Goal: Task Accomplishment & Management: Manage account settings

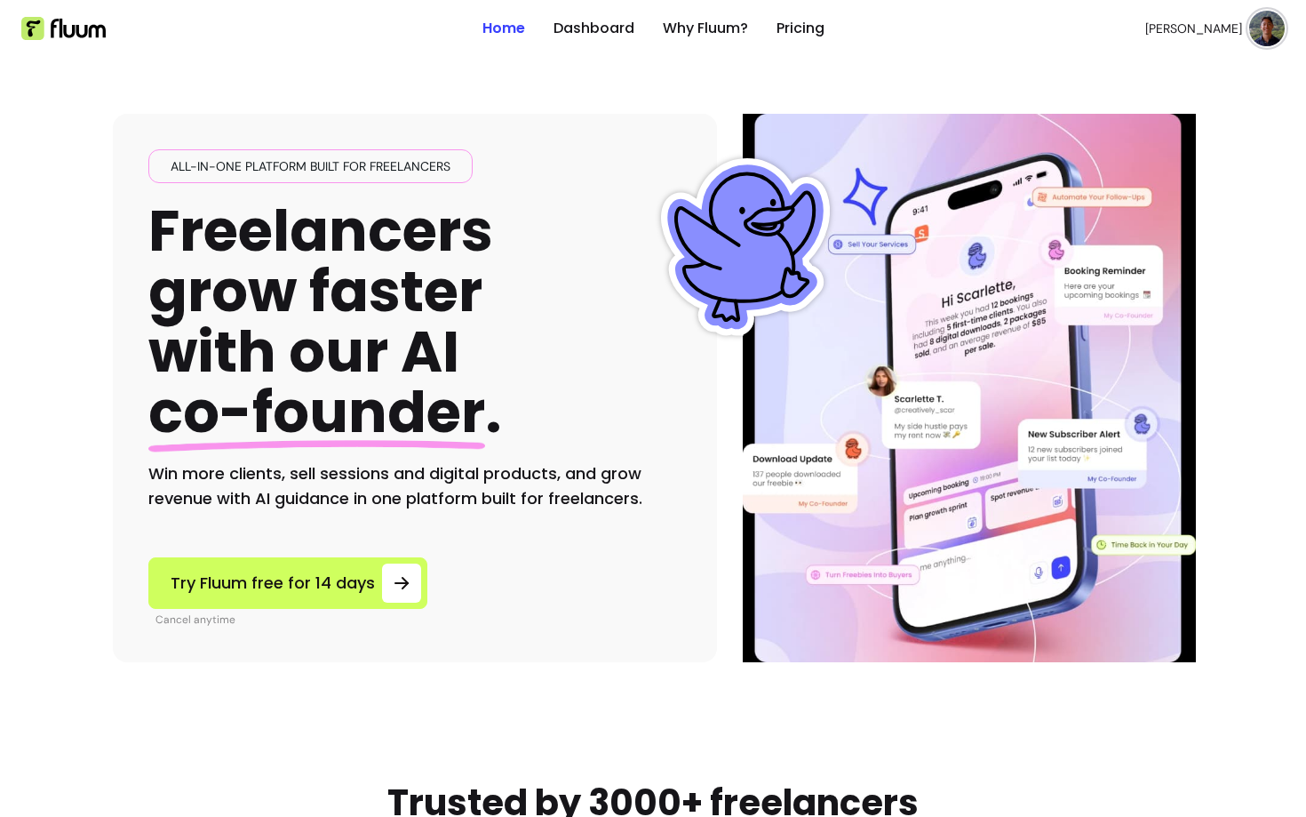
click at [1256, 36] on img at bounding box center [1268, 29] width 36 height 36
click at [1140, 169] on span "Log Out" at bounding box center [1192, 164] width 130 height 18
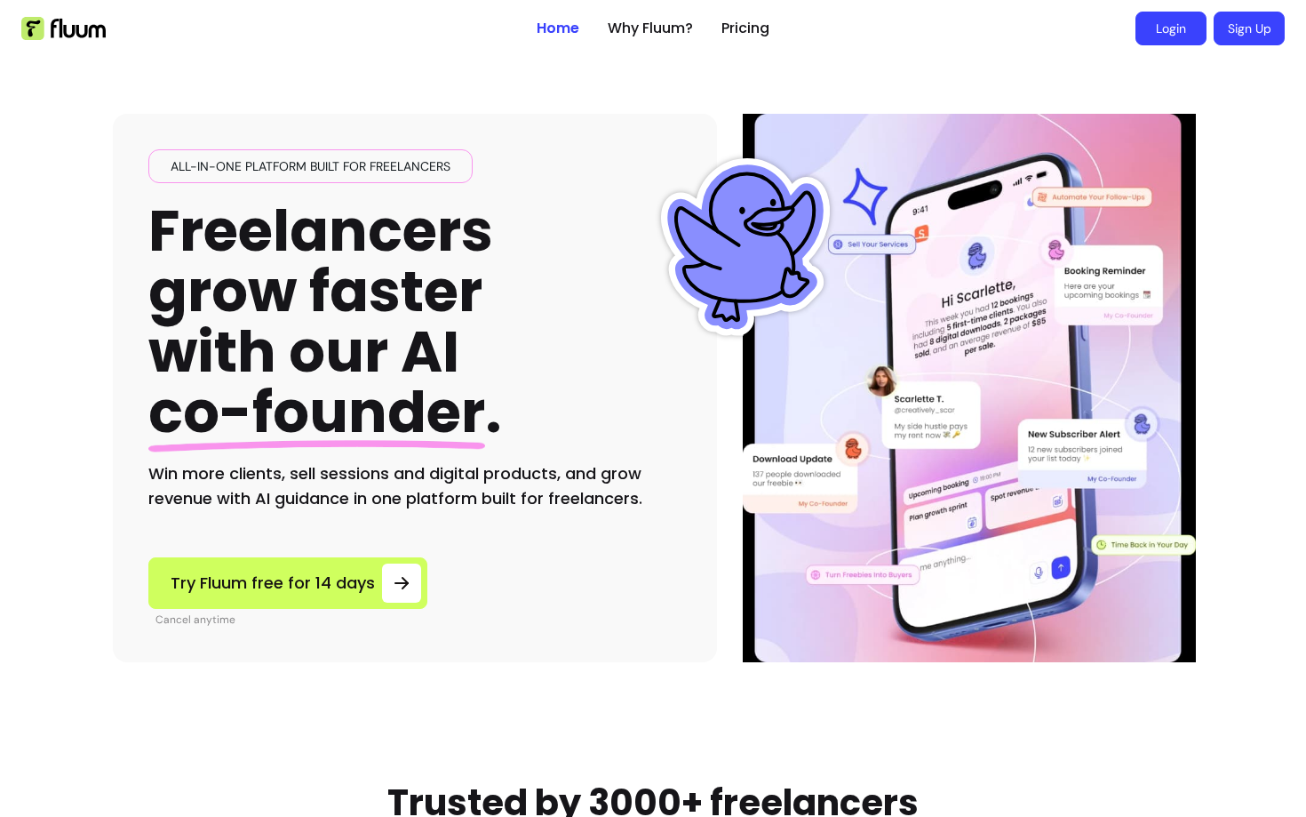
click at [1148, 28] on link "Login" at bounding box center [1171, 29] width 71 height 34
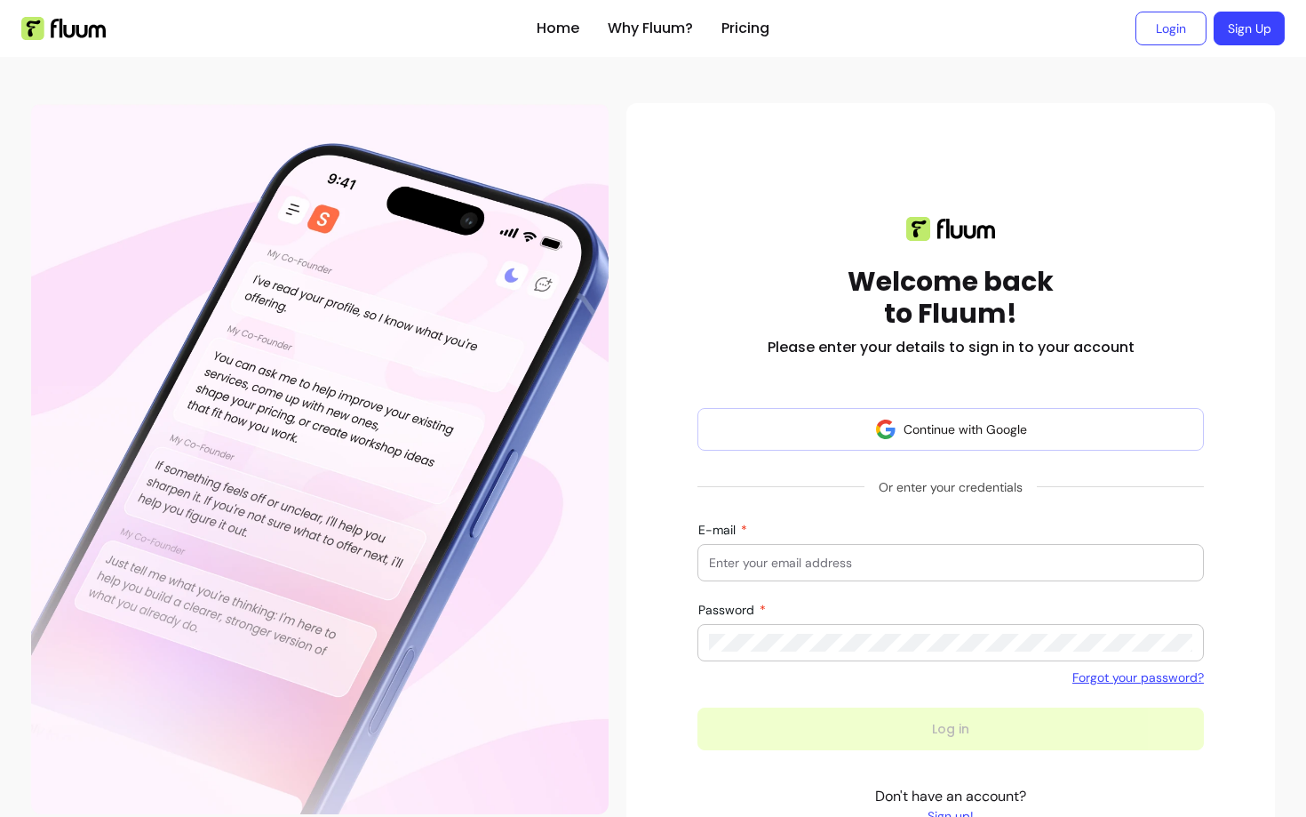
click at [761, 556] on input "E-mail" at bounding box center [950, 563] width 483 height 18
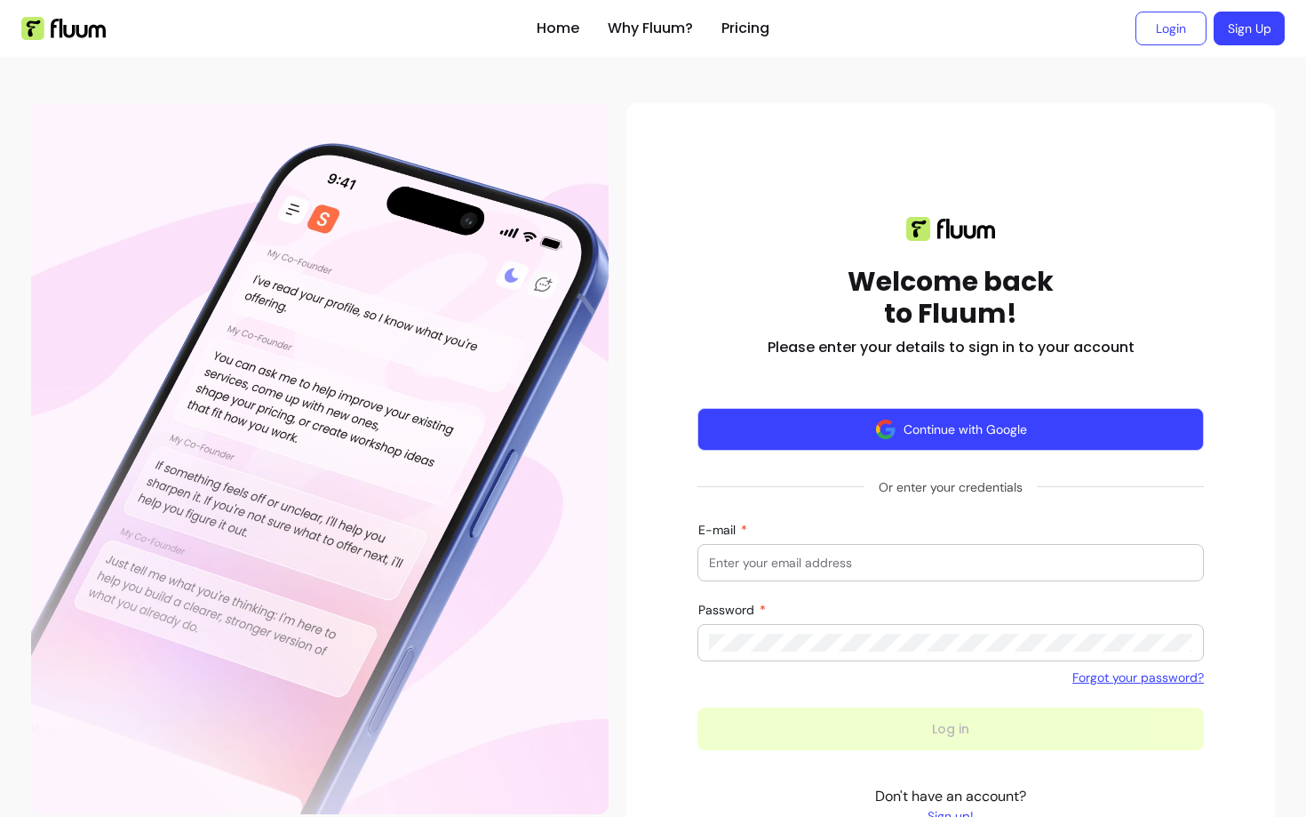
click at [727, 431] on button "Continue with Google" at bounding box center [951, 429] width 507 height 43
